Goal: Find specific page/section: Find specific page/section

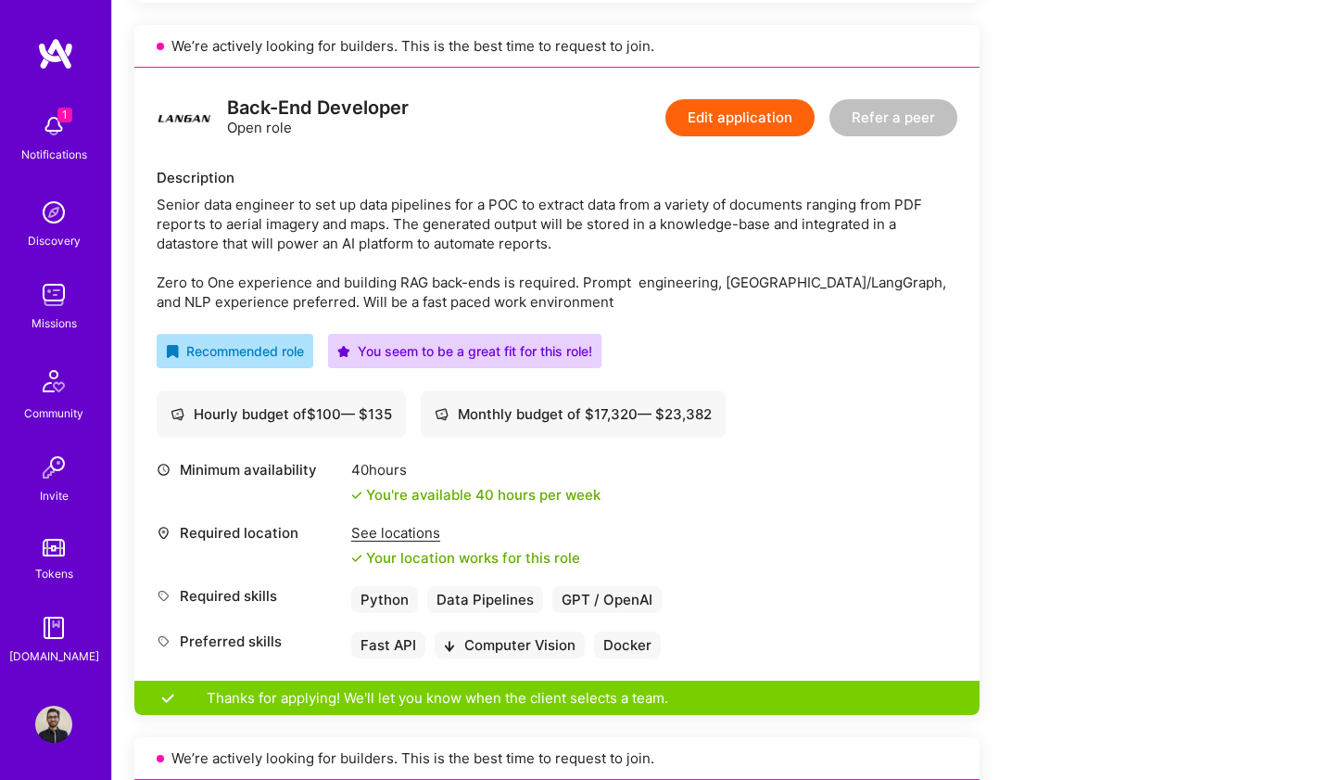
scroll to position [1134, 0]
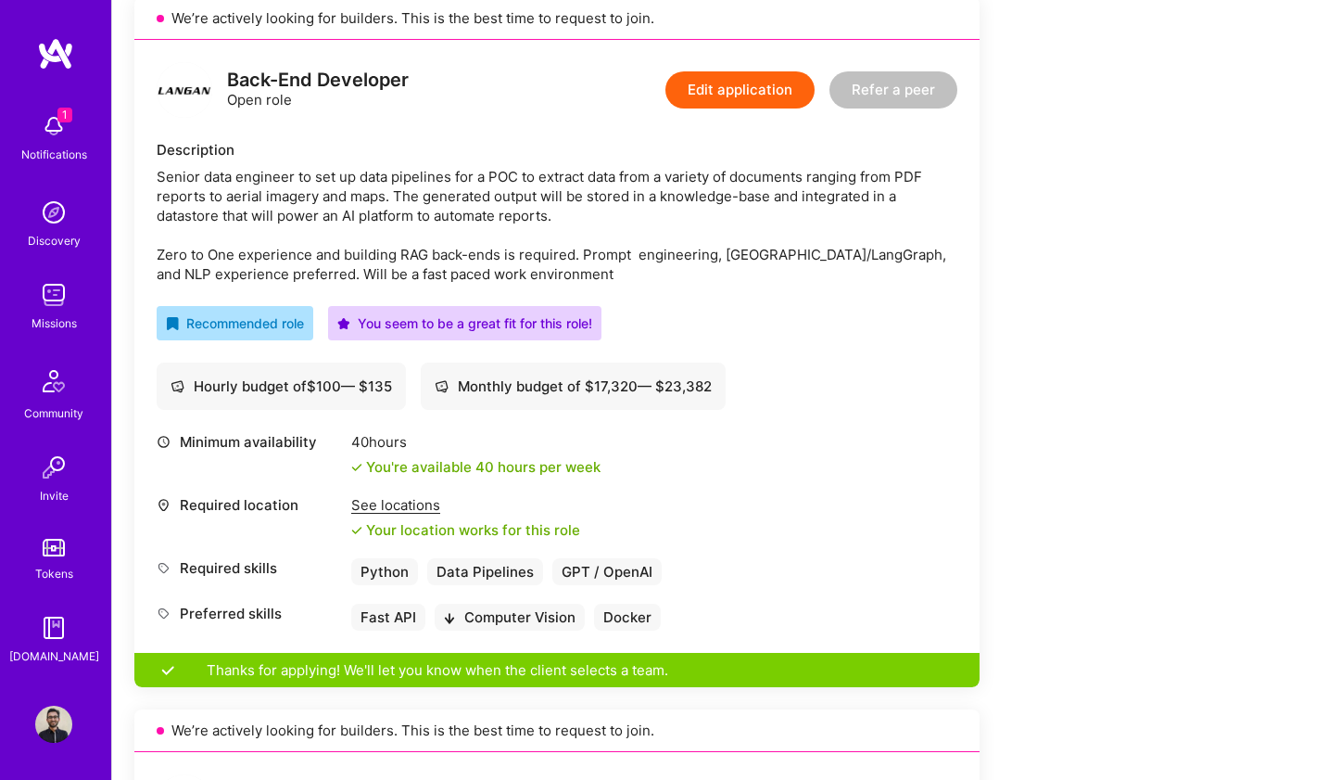
click at [64, 129] on img at bounding box center [53, 126] width 37 height 37
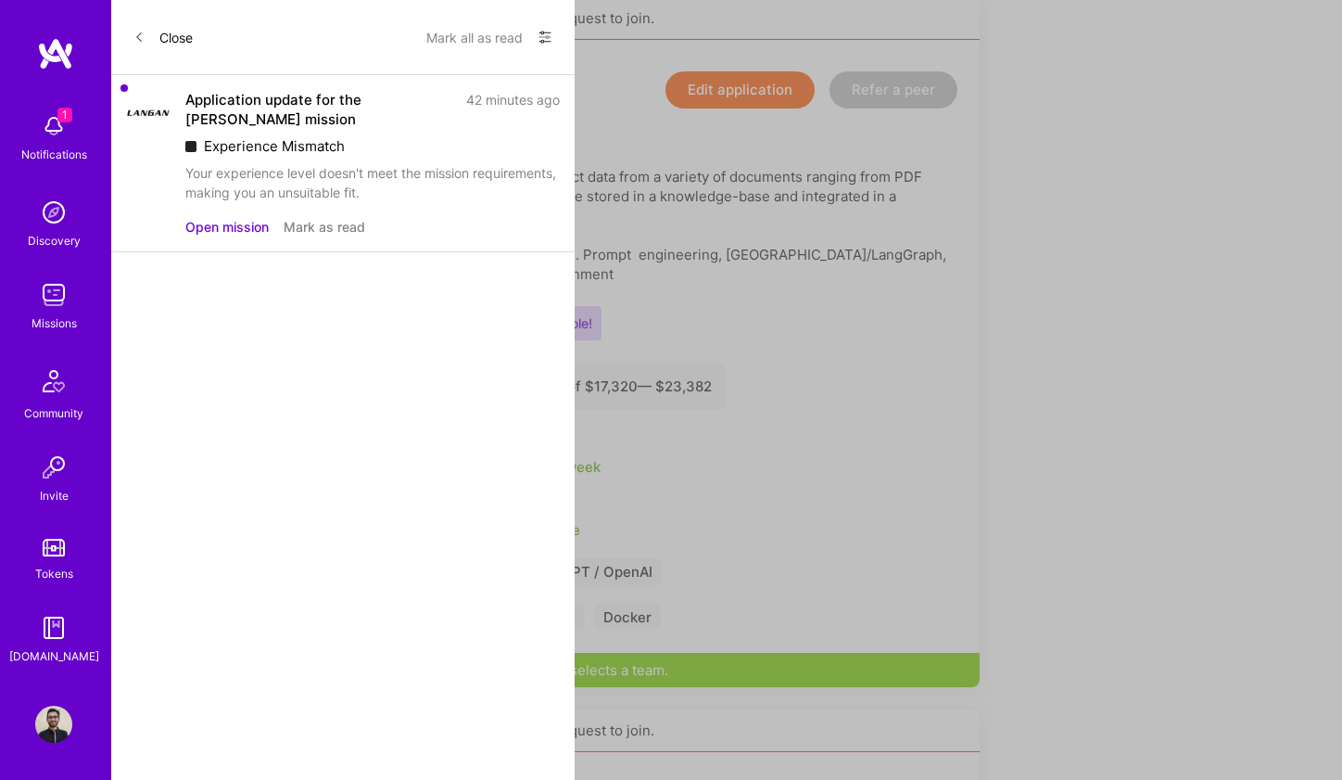
click at [329, 228] on button "Mark as read" at bounding box center [325, 226] width 82 height 19
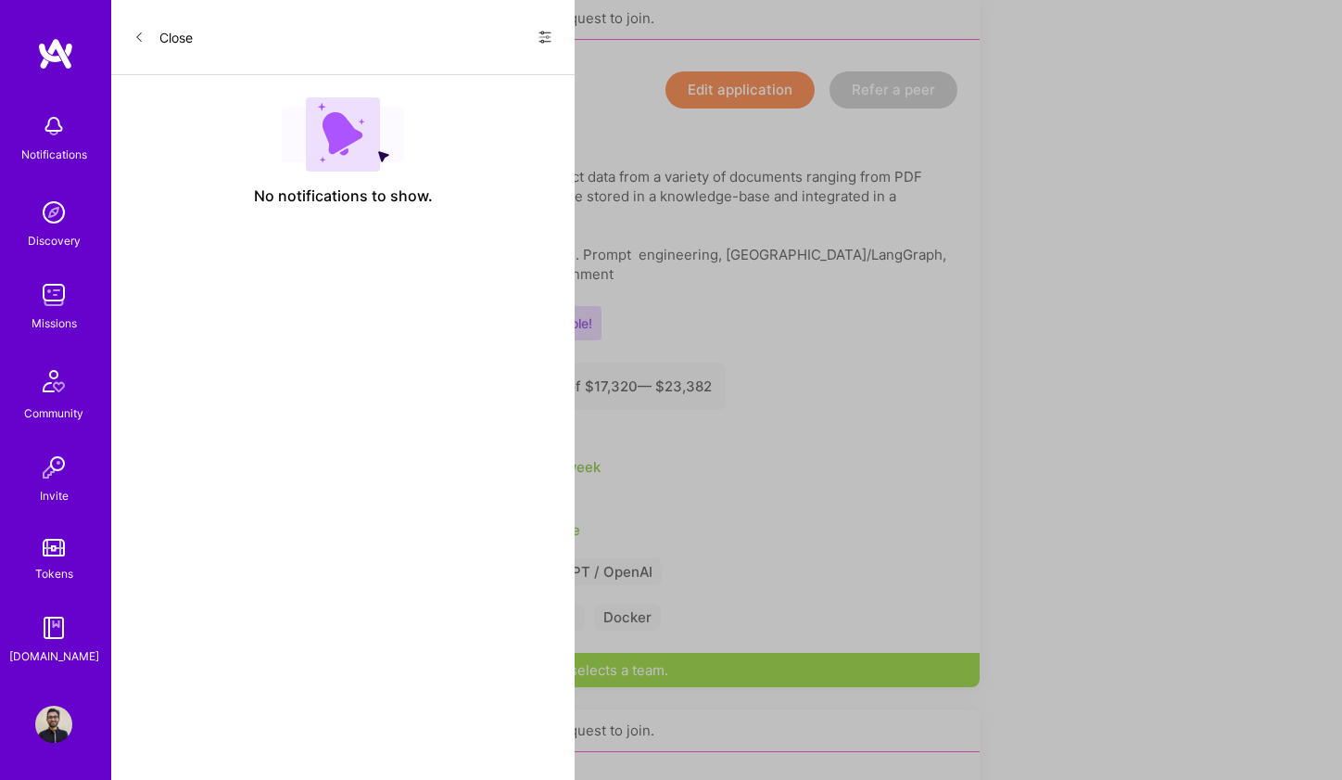
click at [142, 35] on icon at bounding box center [138, 37] width 11 height 11
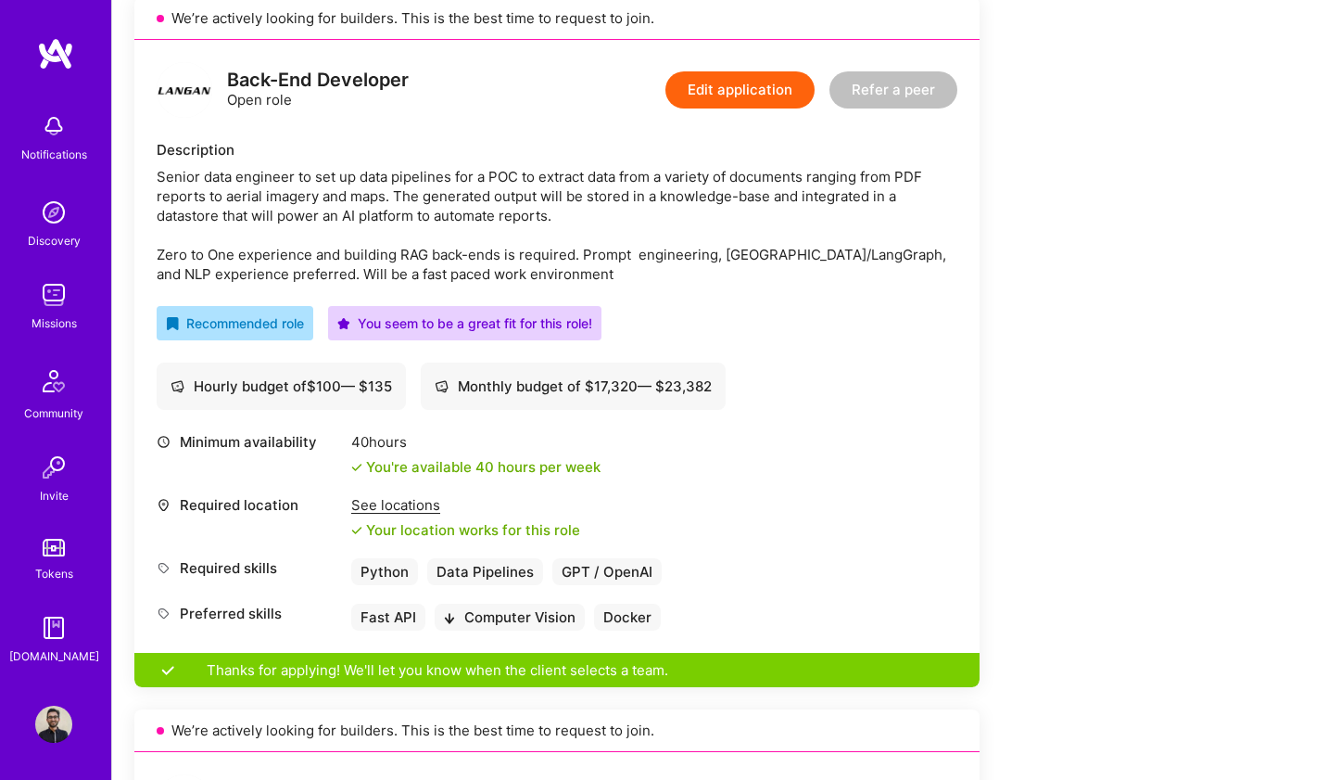
click at [52, 302] on img at bounding box center [53, 294] width 37 height 37
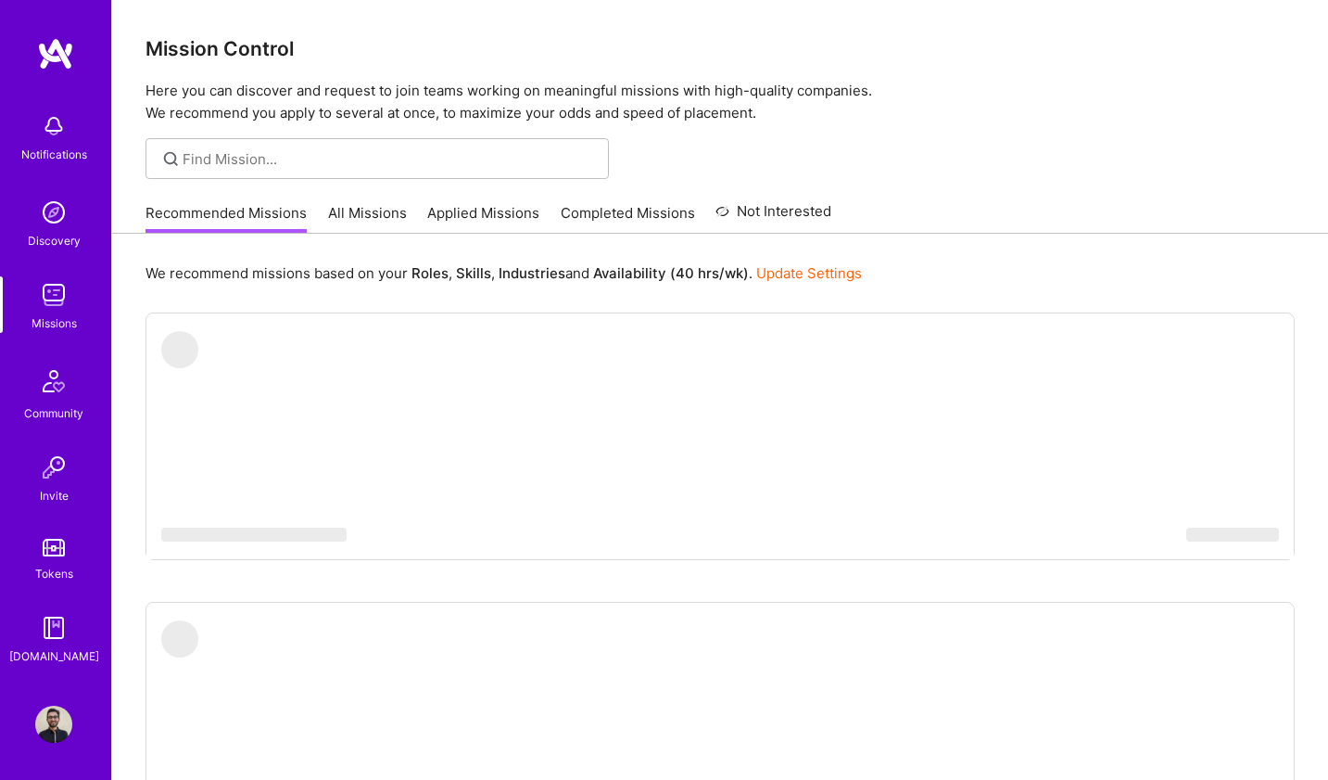
click at [522, 212] on link "Applied Missions" at bounding box center [483, 218] width 112 height 31
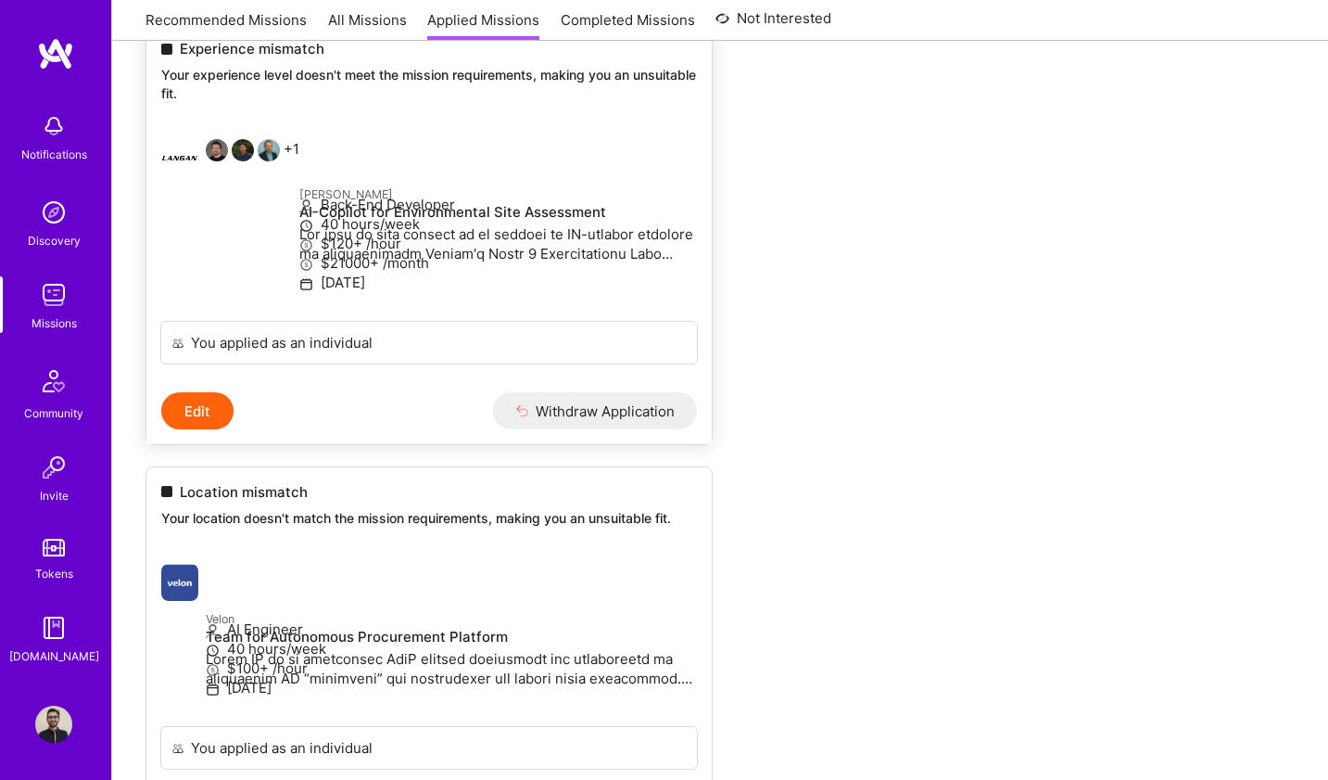
scroll to position [1008, 0]
